Goal: Task Accomplishment & Management: Manage account settings

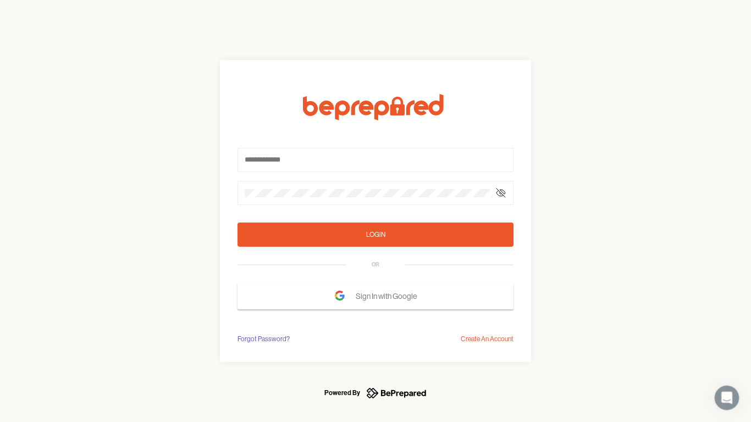
click at [376, 211] on form "Login OR Sign In with Google" at bounding box center [376, 202] width 276 height 216
click at [501, 193] on icon at bounding box center [501, 193] width 9 height 9
click at [376, 235] on div "Login" at bounding box center [375, 234] width 19 height 11
click at [376, 297] on span "Sign In with Google" at bounding box center [389, 297] width 67 height 20
click at [263, 339] on div "Forgot Password?" at bounding box center [264, 339] width 52 height 11
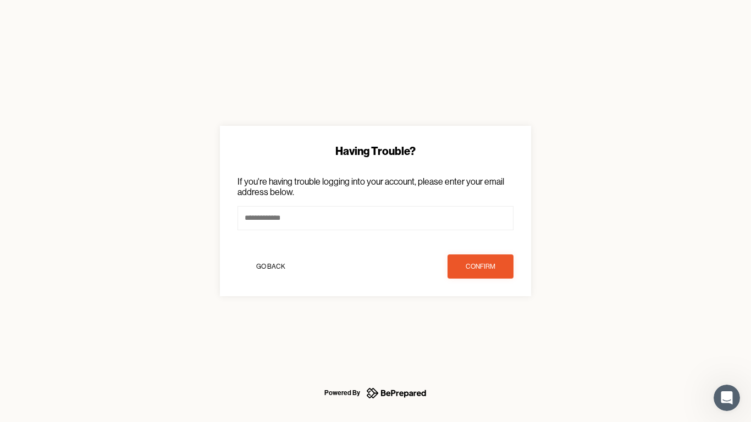
click at [487, 339] on div "Having Trouble? If you're having trouble logging into your account, please ente…" at bounding box center [375, 211] width 751 height 422
click at [727, 398] on icon "Open Intercom Messenger" at bounding box center [727, 398] width 18 height 18
